Goal: Task Accomplishment & Management: Manage account settings

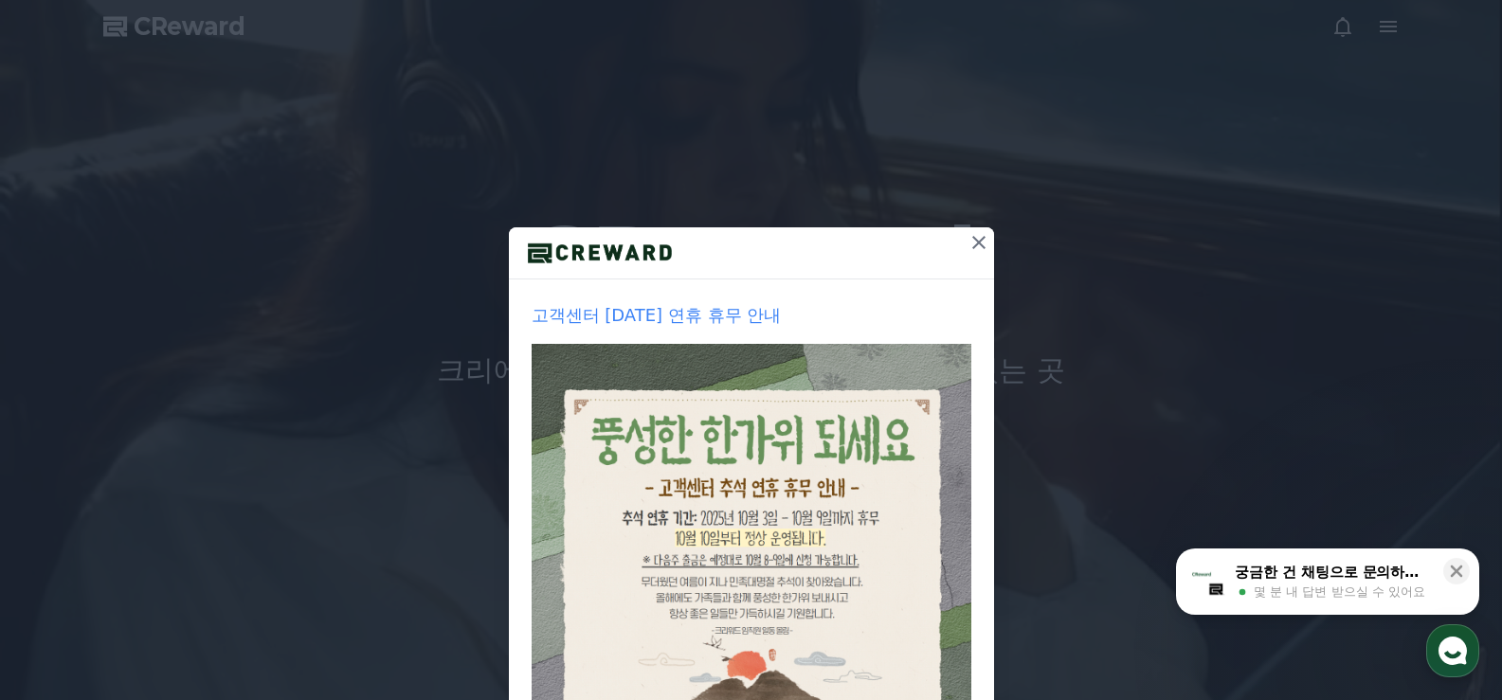
scroll to position [95, 0]
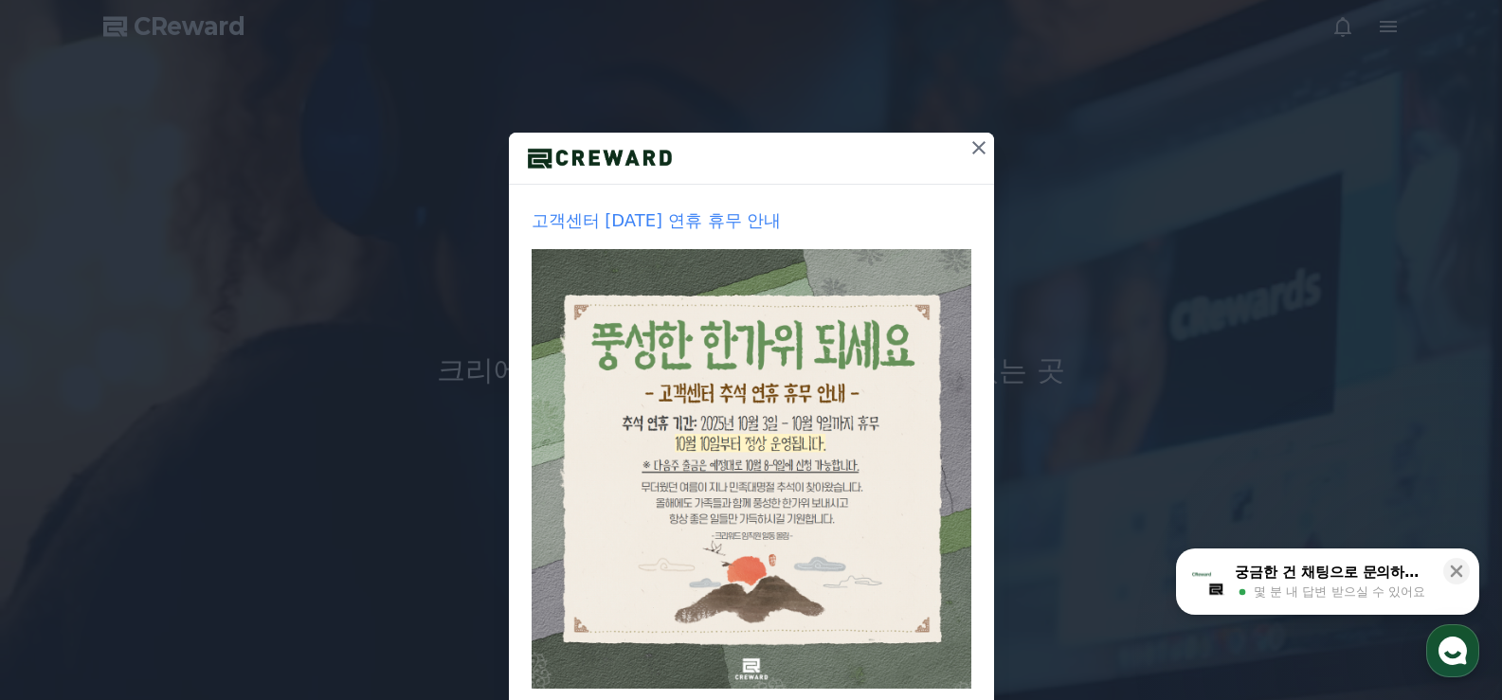
click at [983, 154] on button at bounding box center [979, 148] width 30 height 30
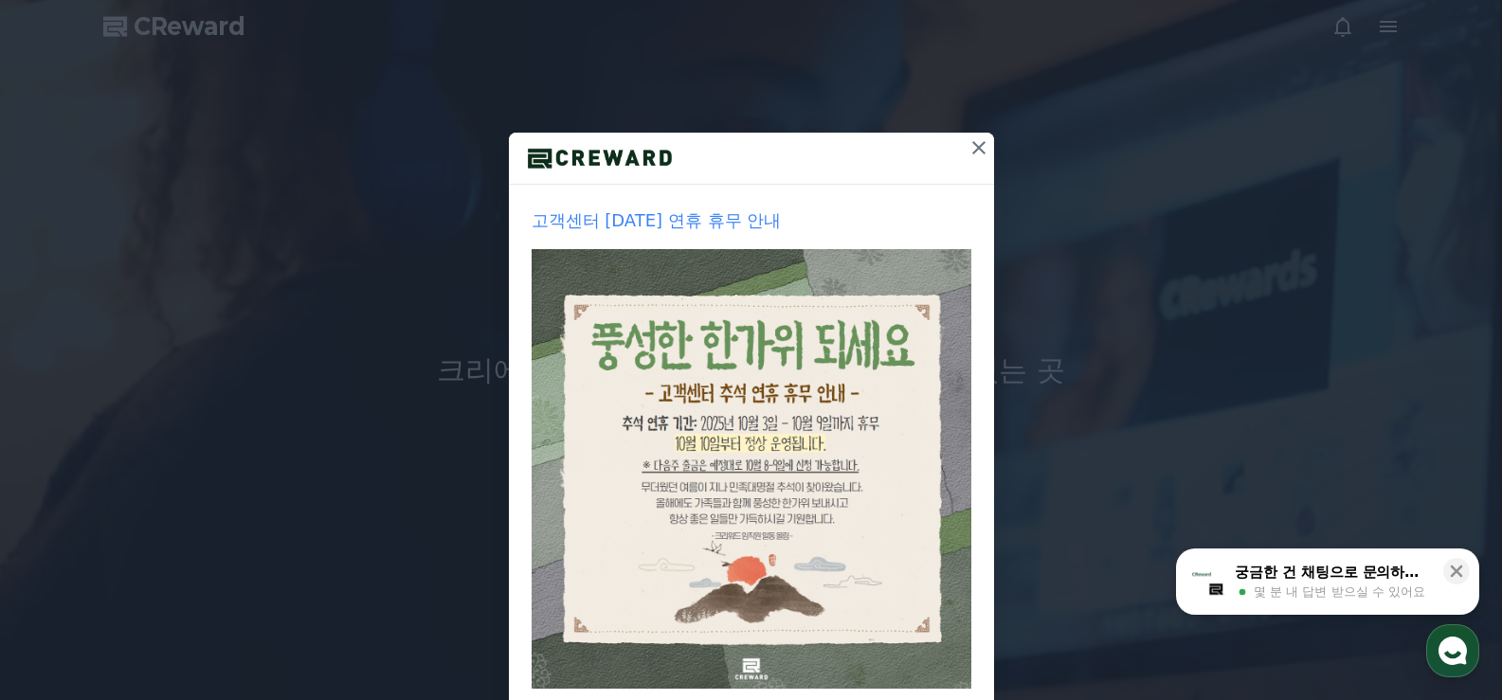
scroll to position [0, 0]
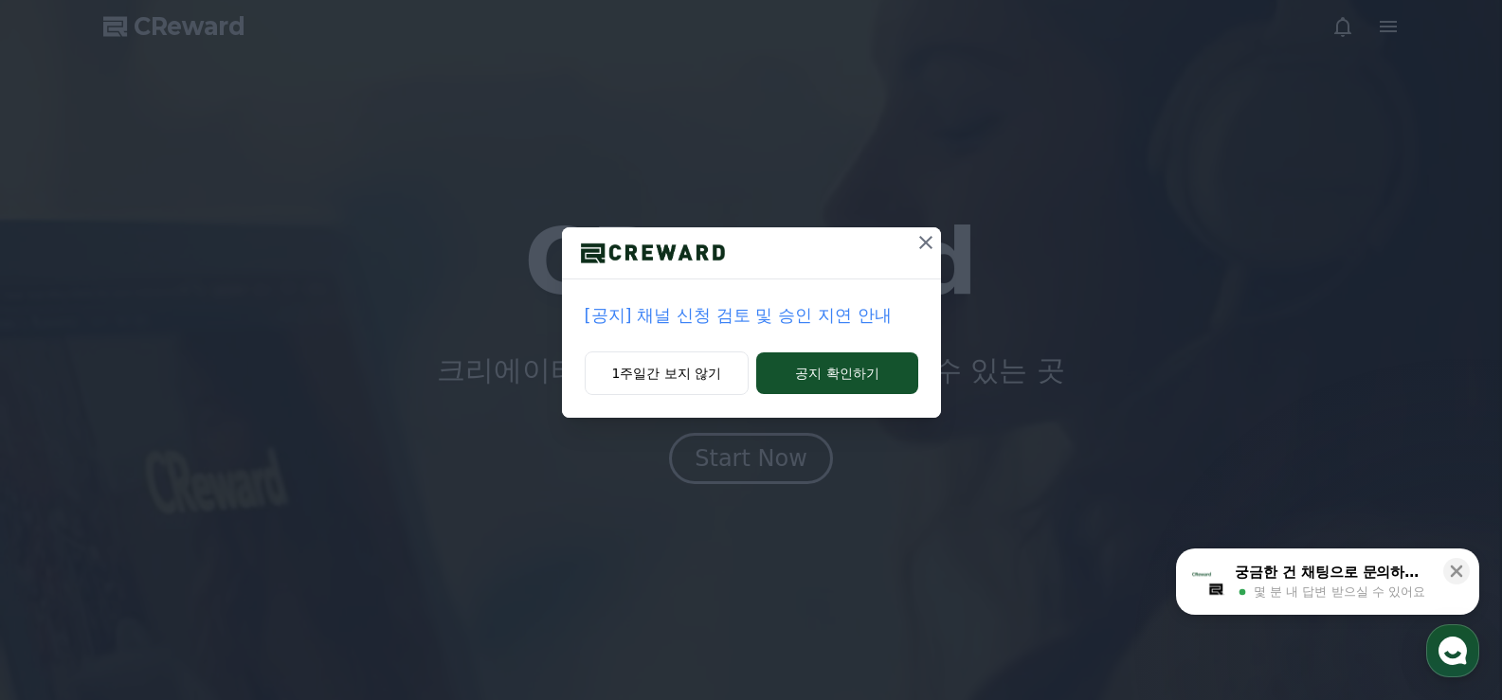
click at [919, 244] on icon at bounding box center [926, 242] width 23 height 23
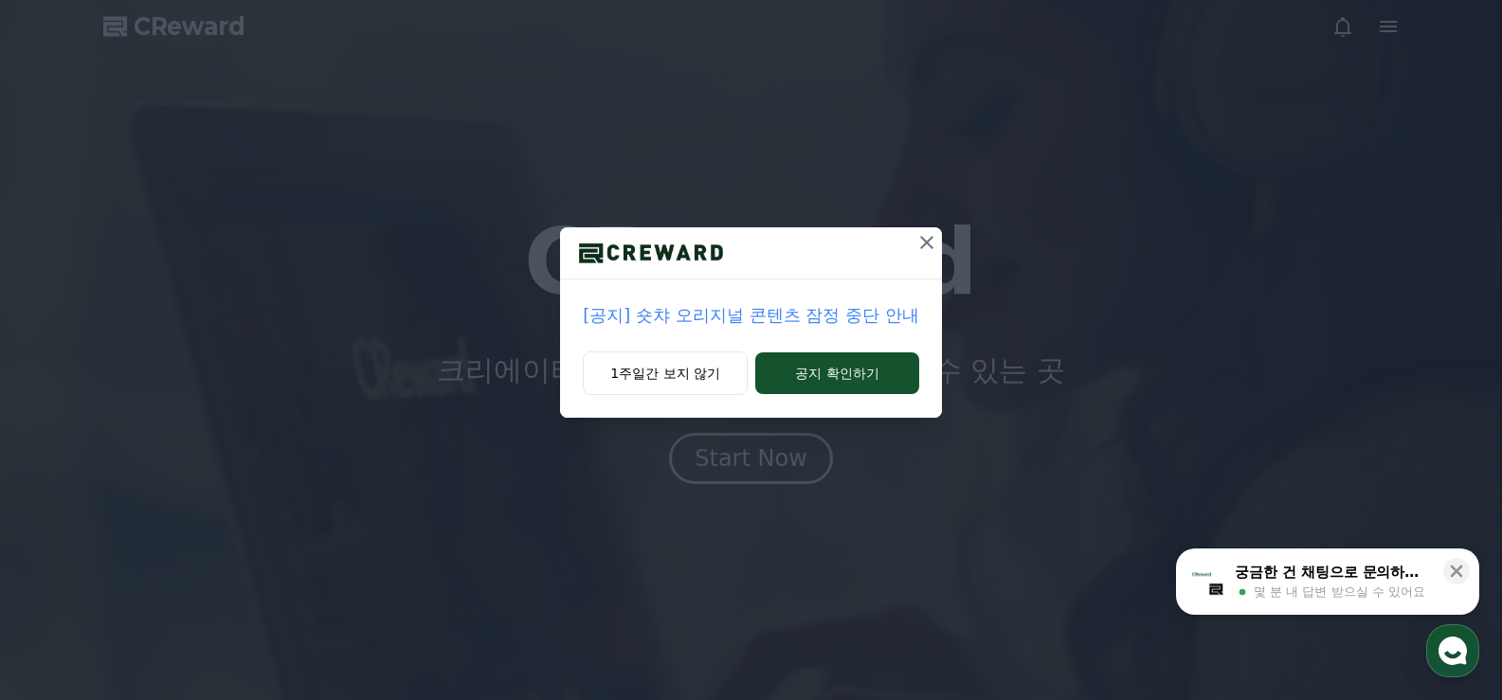
click at [929, 250] on icon at bounding box center [926, 242] width 23 height 23
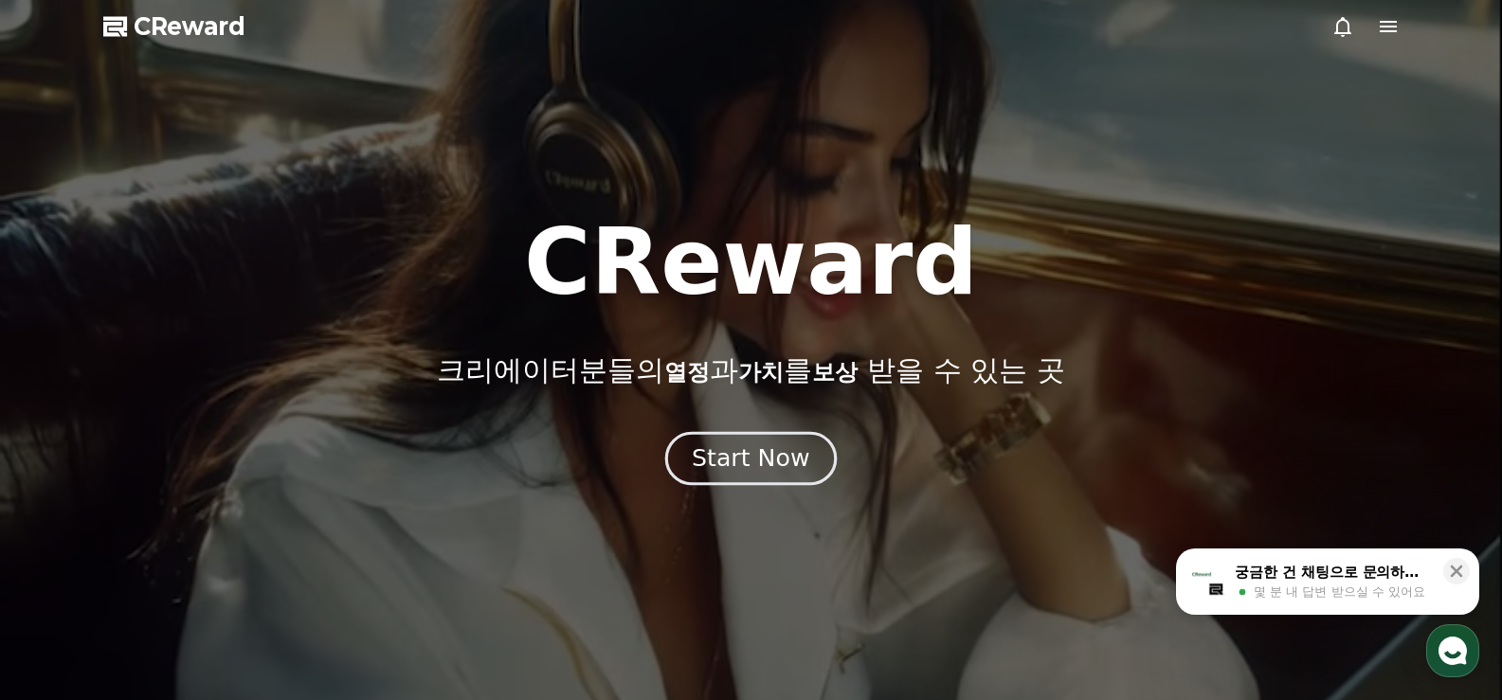
click at [777, 457] on div "Start Now" at bounding box center [751, 459] width 118 height 32
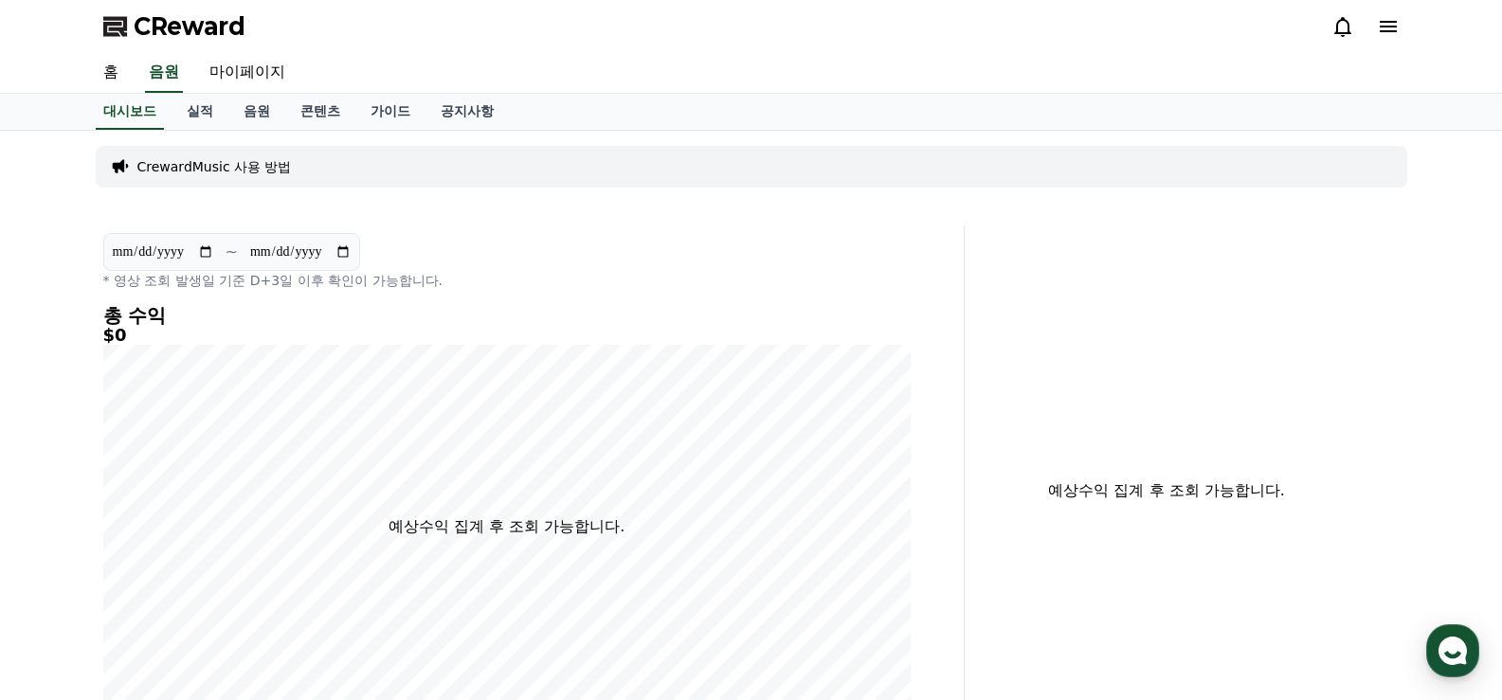
click at [1391, 28] on icon at bounding box center [1388, 26] width 23 height 23
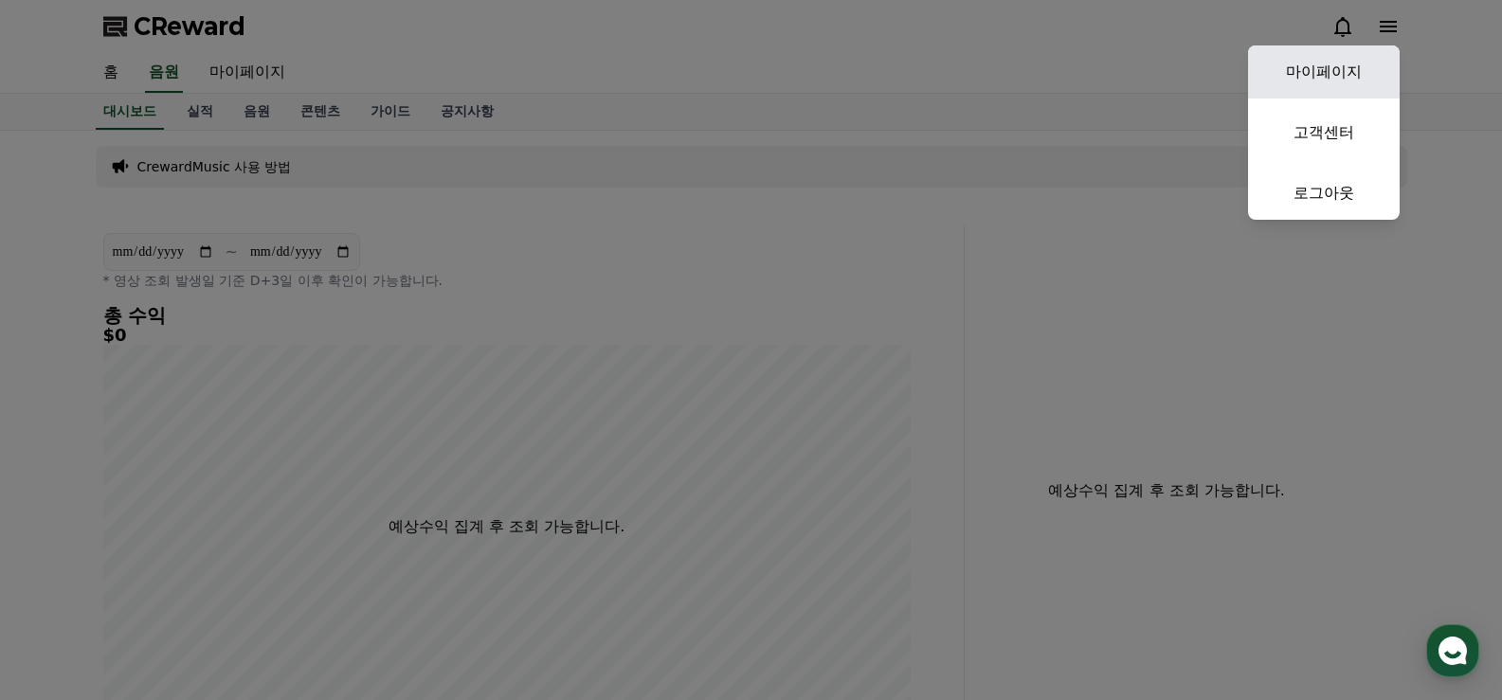
click at [1339, 64] on link "마이페이지" at bounding box center [1324, 71] width 152 height 53
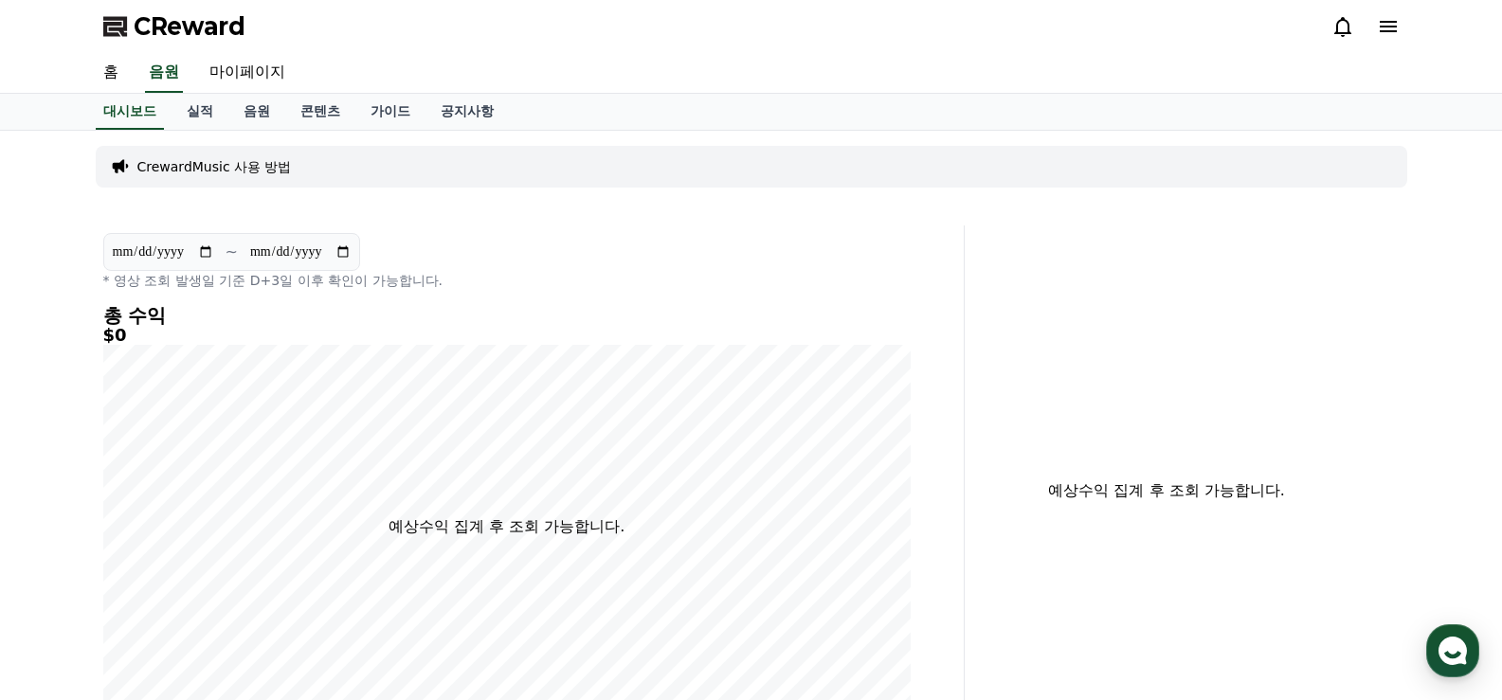
select select "**********"
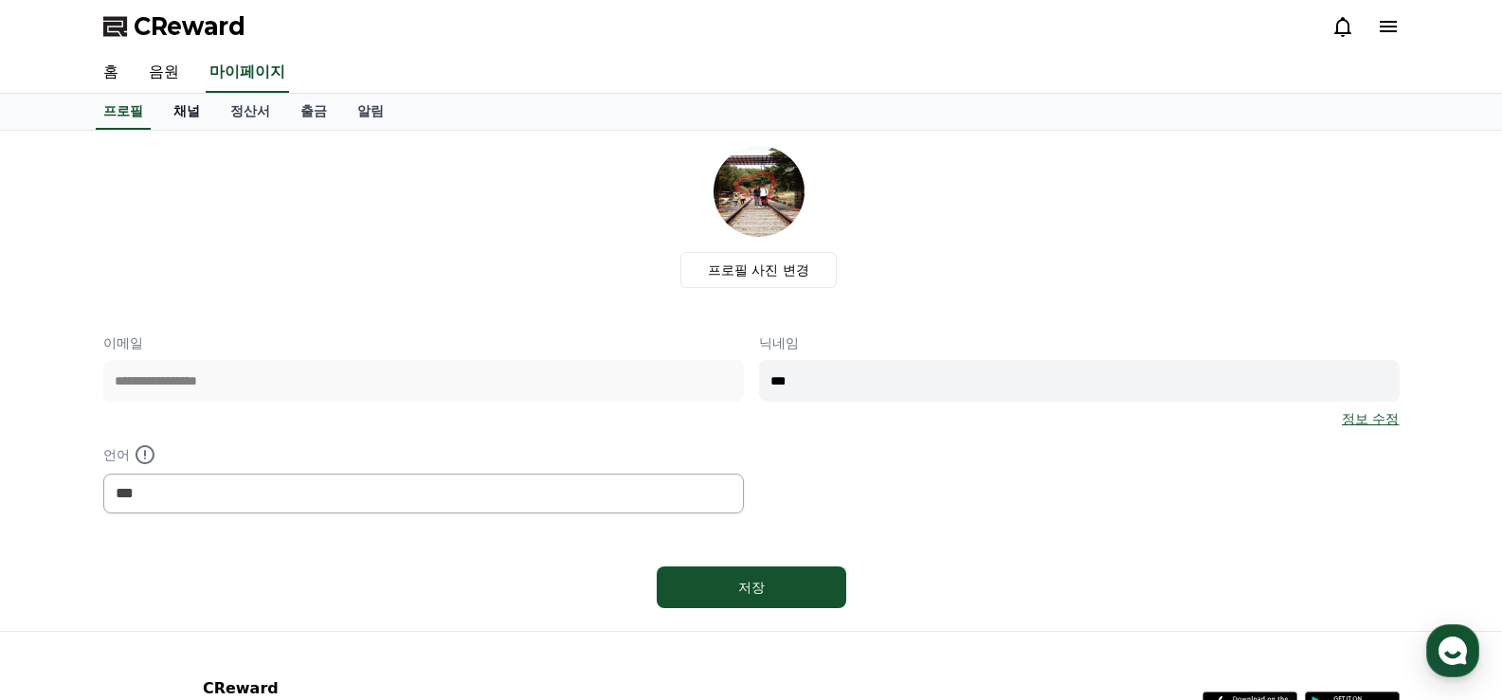
click at [191, 110] on link "채널" at bounding box center [186, 112] width 57 height 36
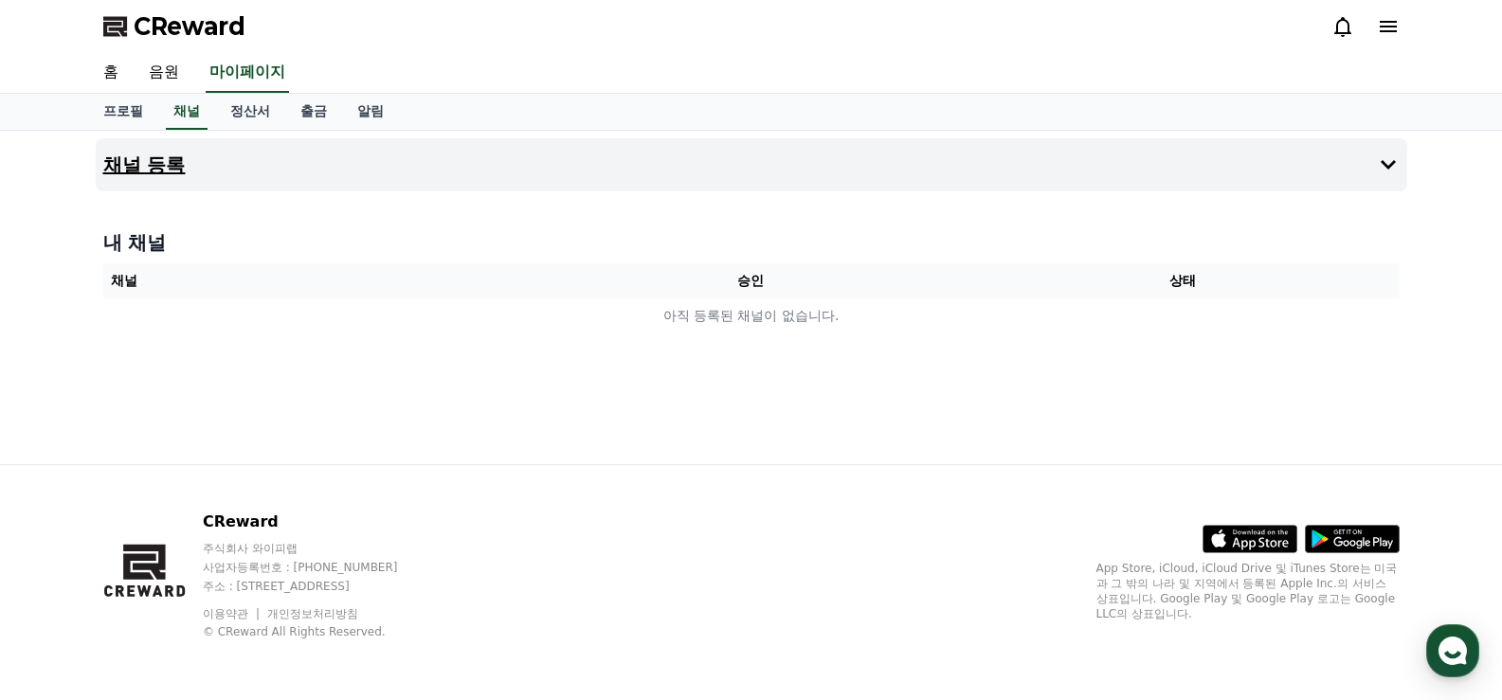
click at [139, 162] on h4 "채널 등록" at bounding box center [144, 164] width 82 height 21
